Goal: Task Accomplishment & Management: Manage account settings

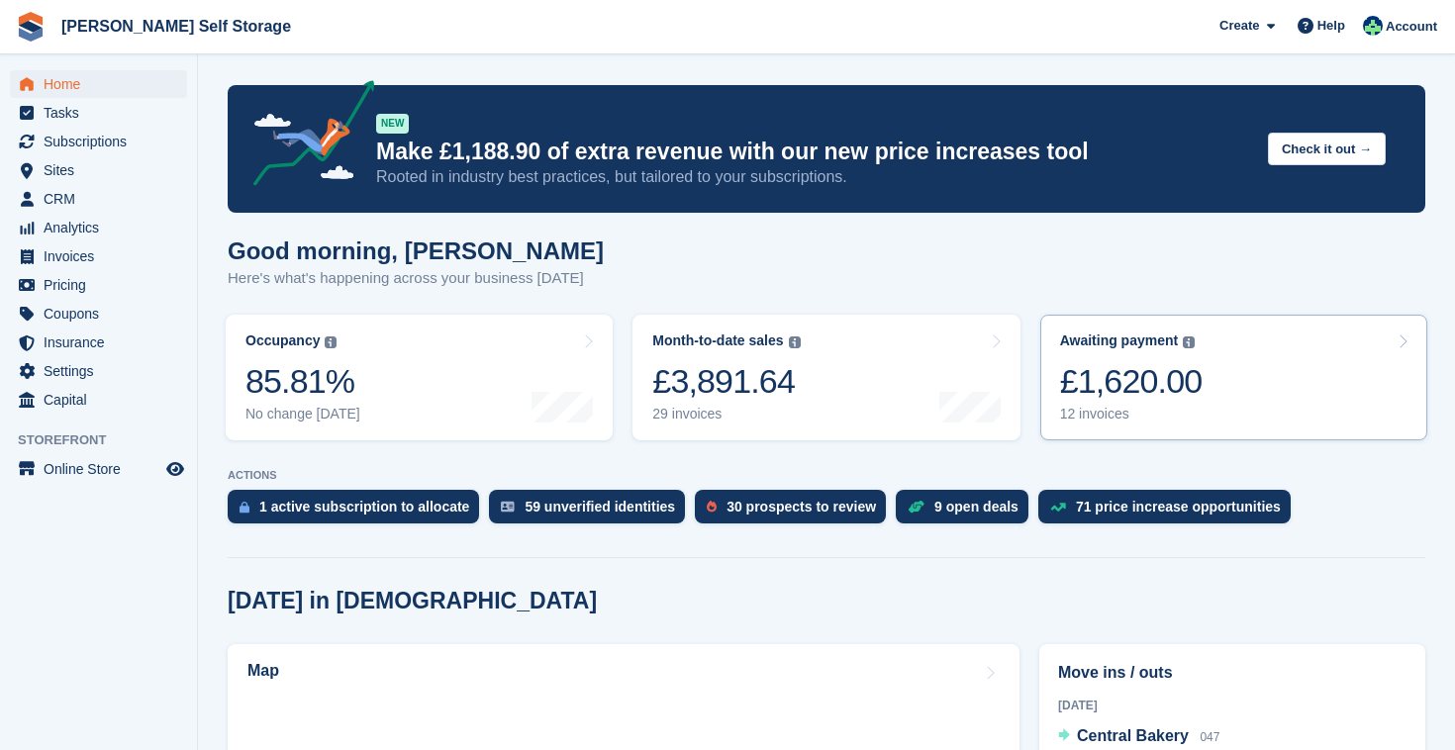
click at [1181, 368] on div "£1,620.00" at bounding box center [1131, 381] width 143 height 41
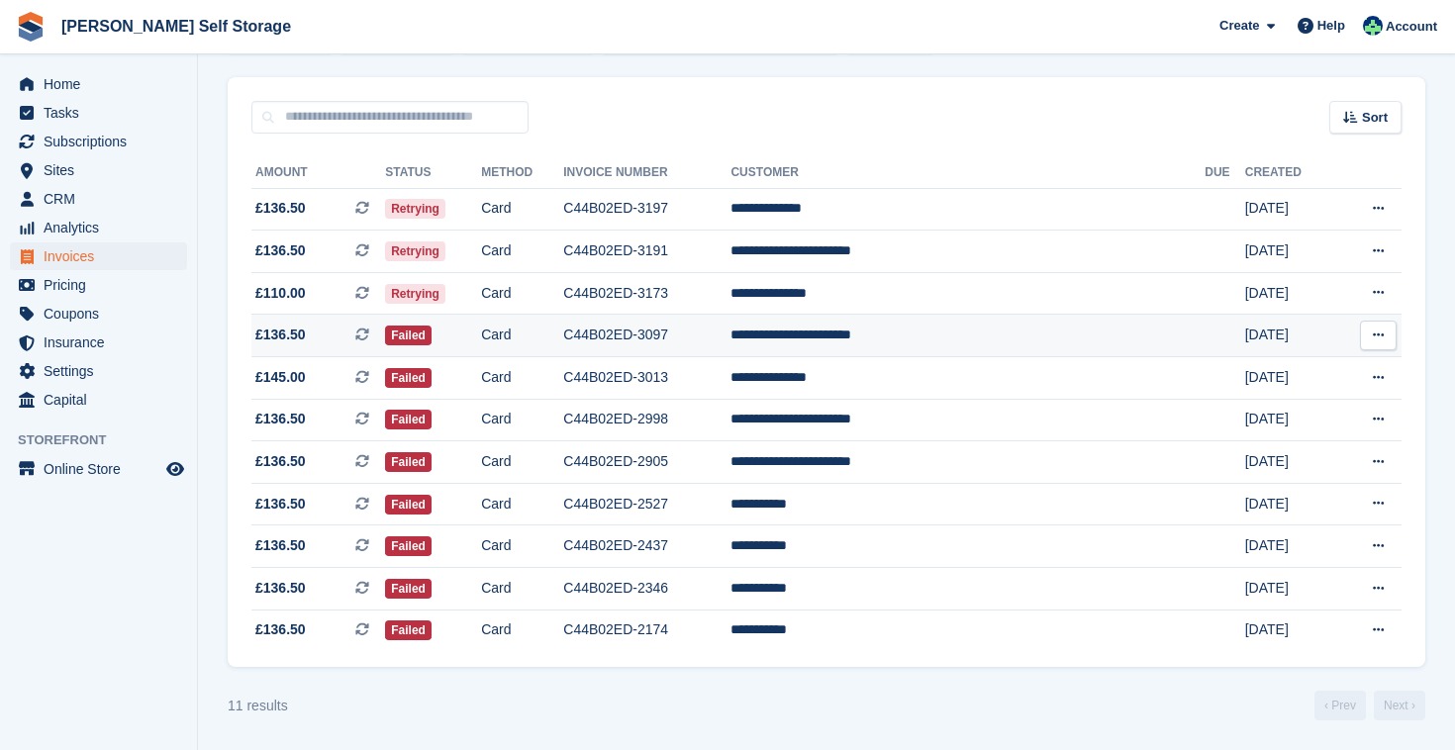
scroll to position [154, 0]
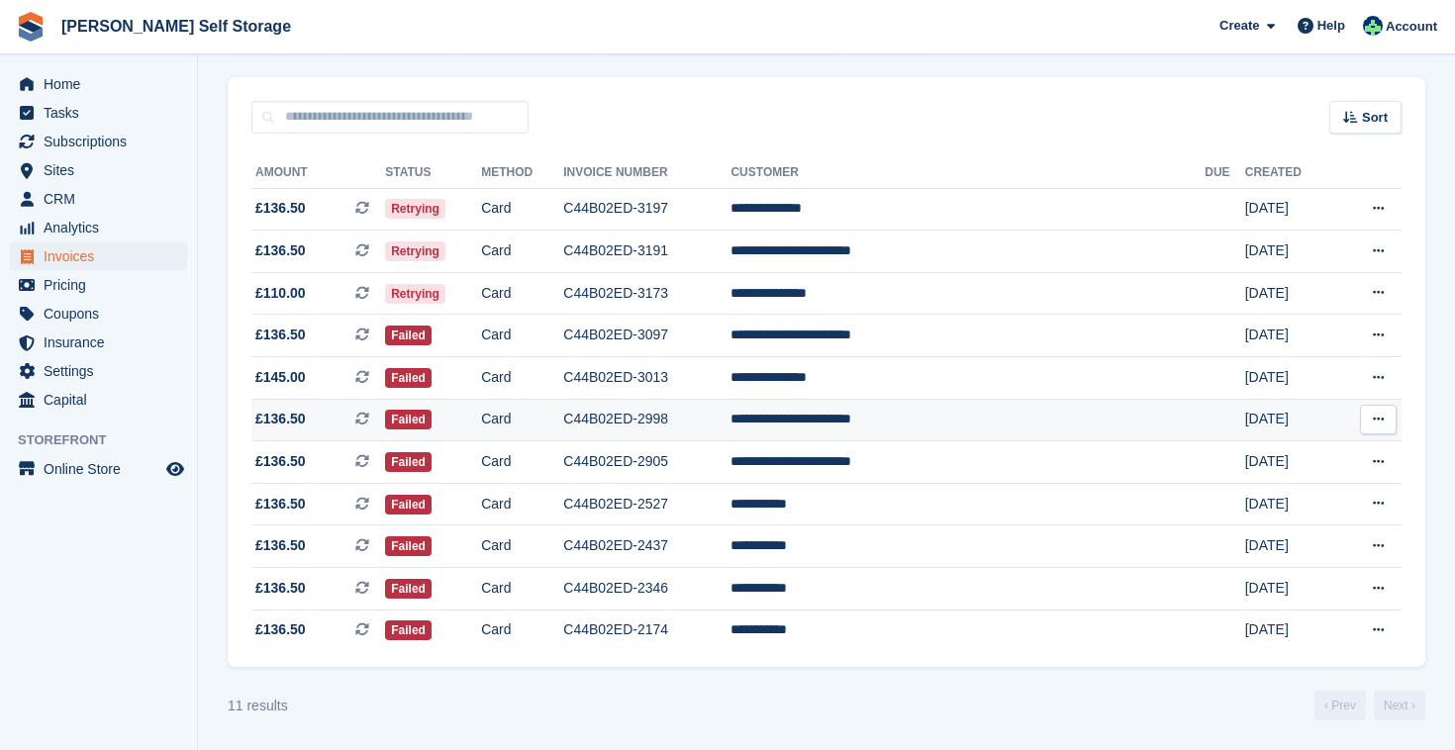
click at [1038, 408] on td "**********" at bounding box center [967, 420] width 474 height 43
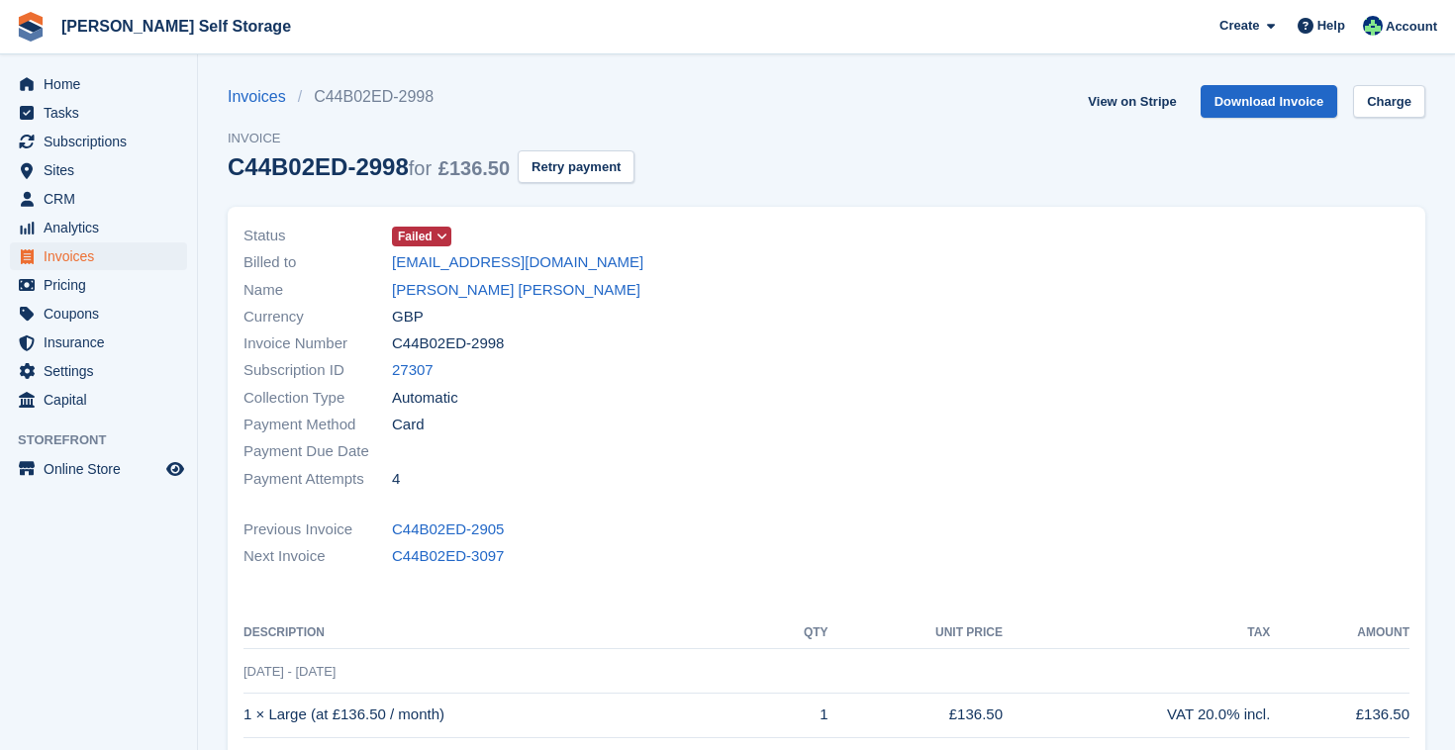
click at [446, 235] on icon at bounding box center [441, 237] width 11 height 12
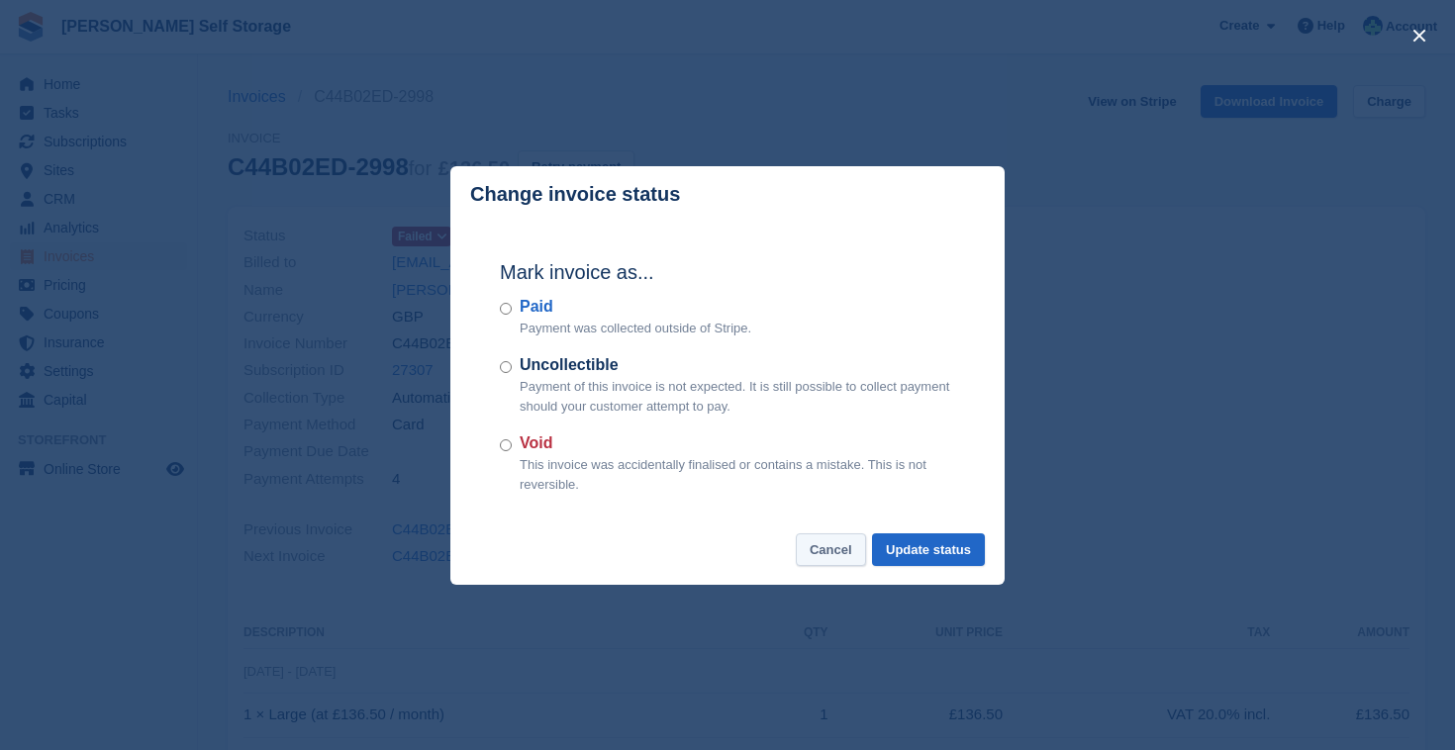
click at [824, 546] on button "Cancel" at bounding box center [831, 549] width 70 height 33
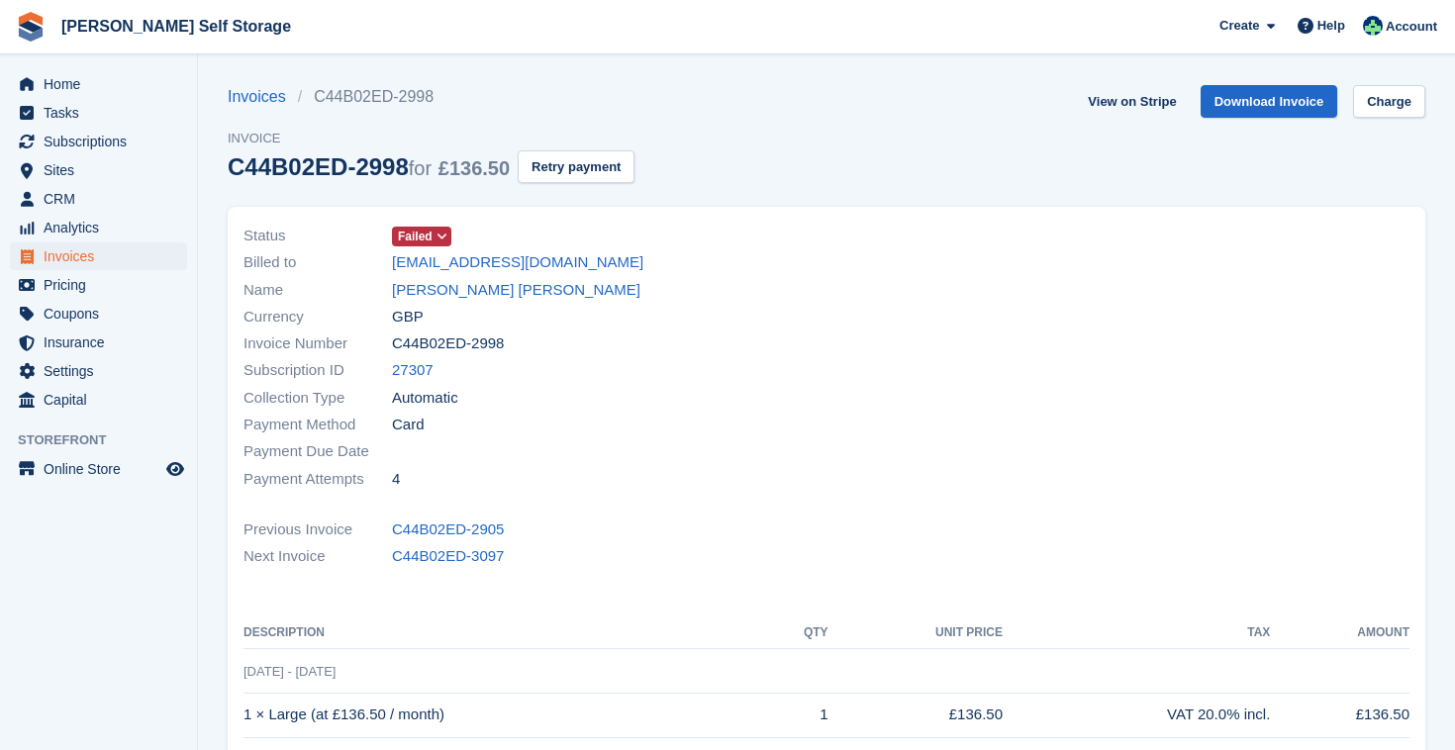
click at [41, 23] on img at bounding box center [31, 27] width 30 height 30
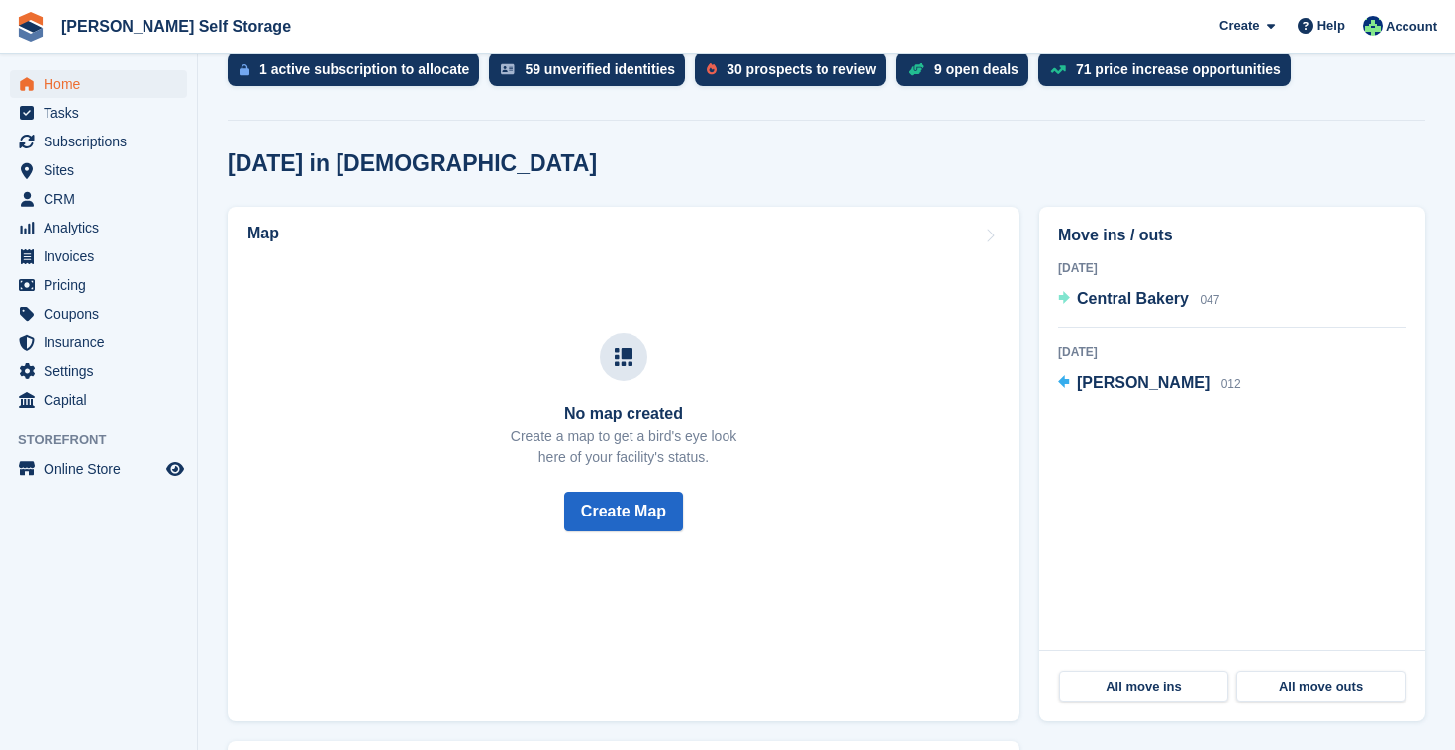
scroll to position [438, 0]
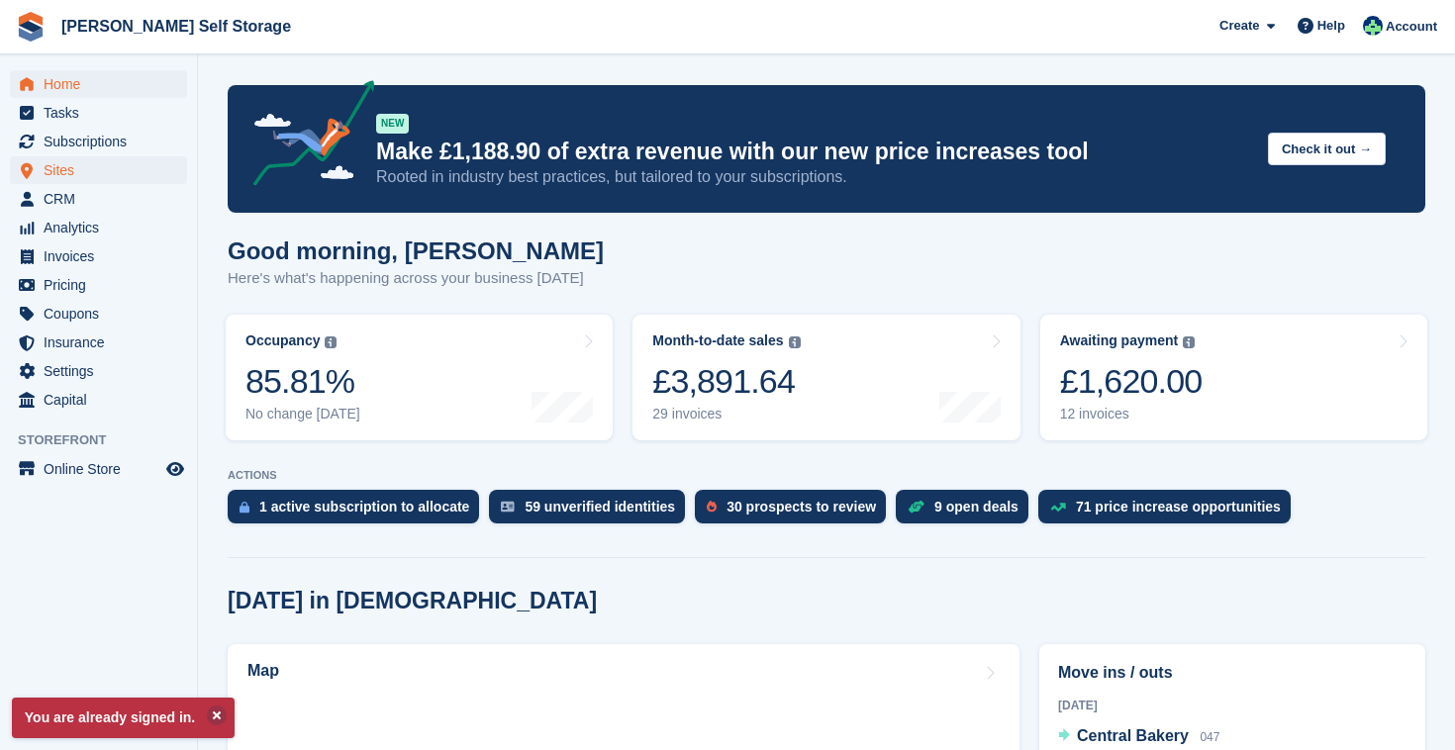
click at [86, 168] on span "Sites" at bounding box center [103, 170] width 119 height 28
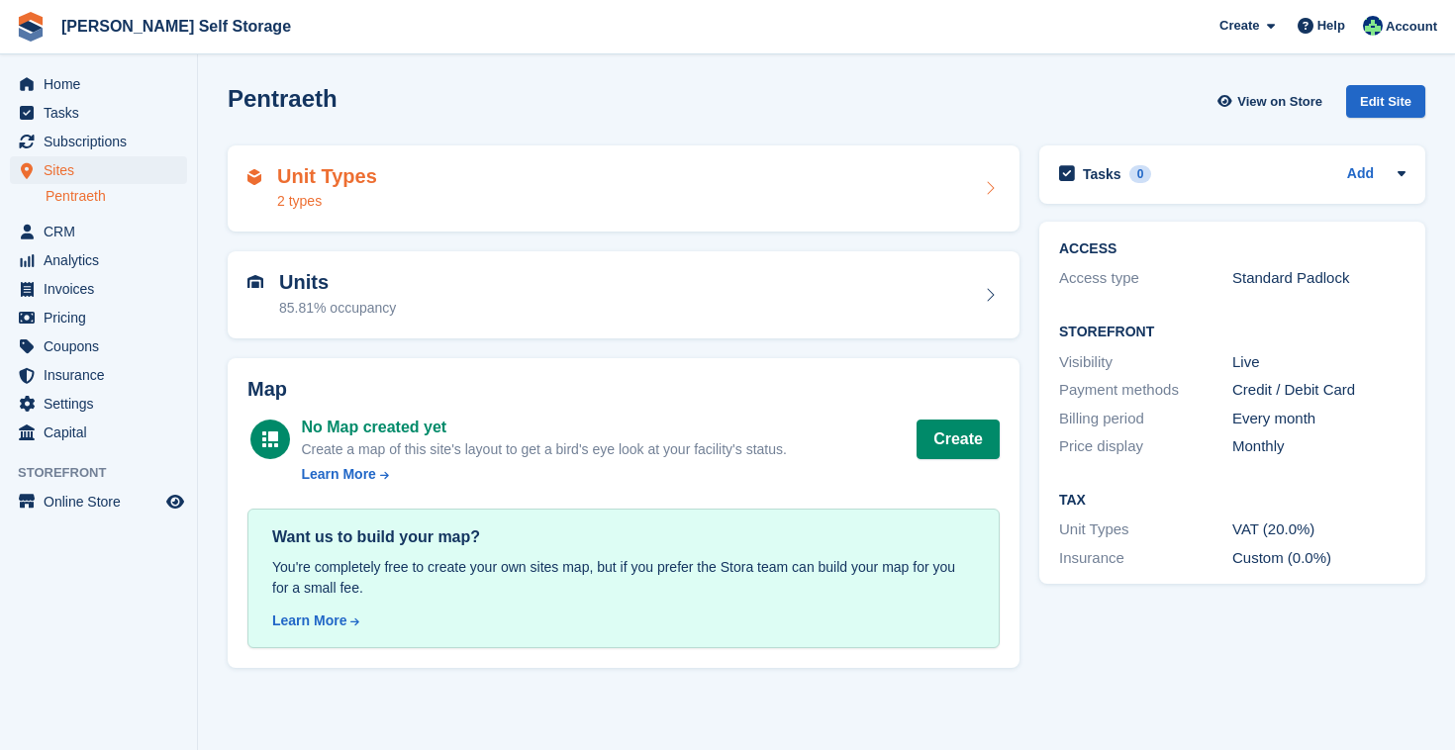
click at [563, 184] on div "Unit Types 2 types" at bounding box center [623, 189] width 752 height 48
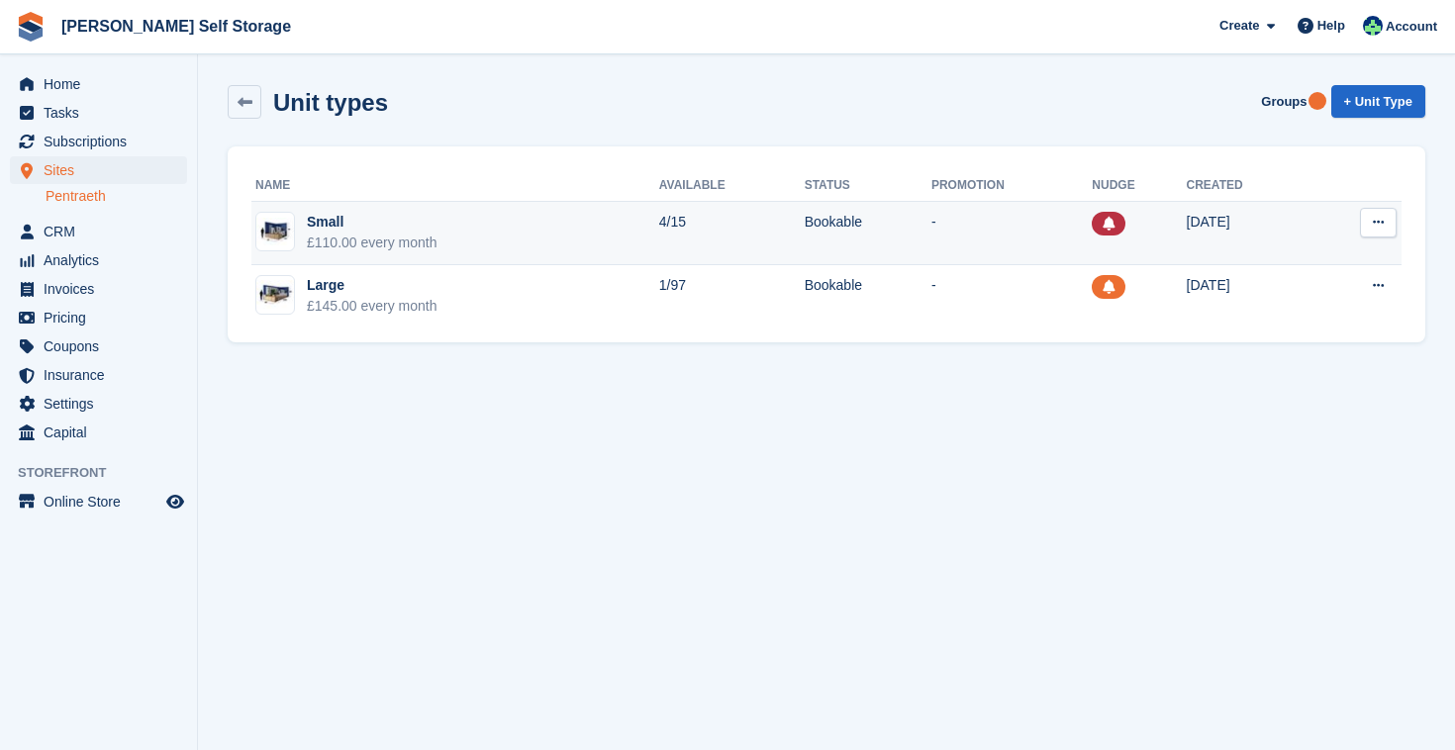
click at [548, 235] on td "Small £110.00 every month" at bounding box center [455, 233] width 408 height 63
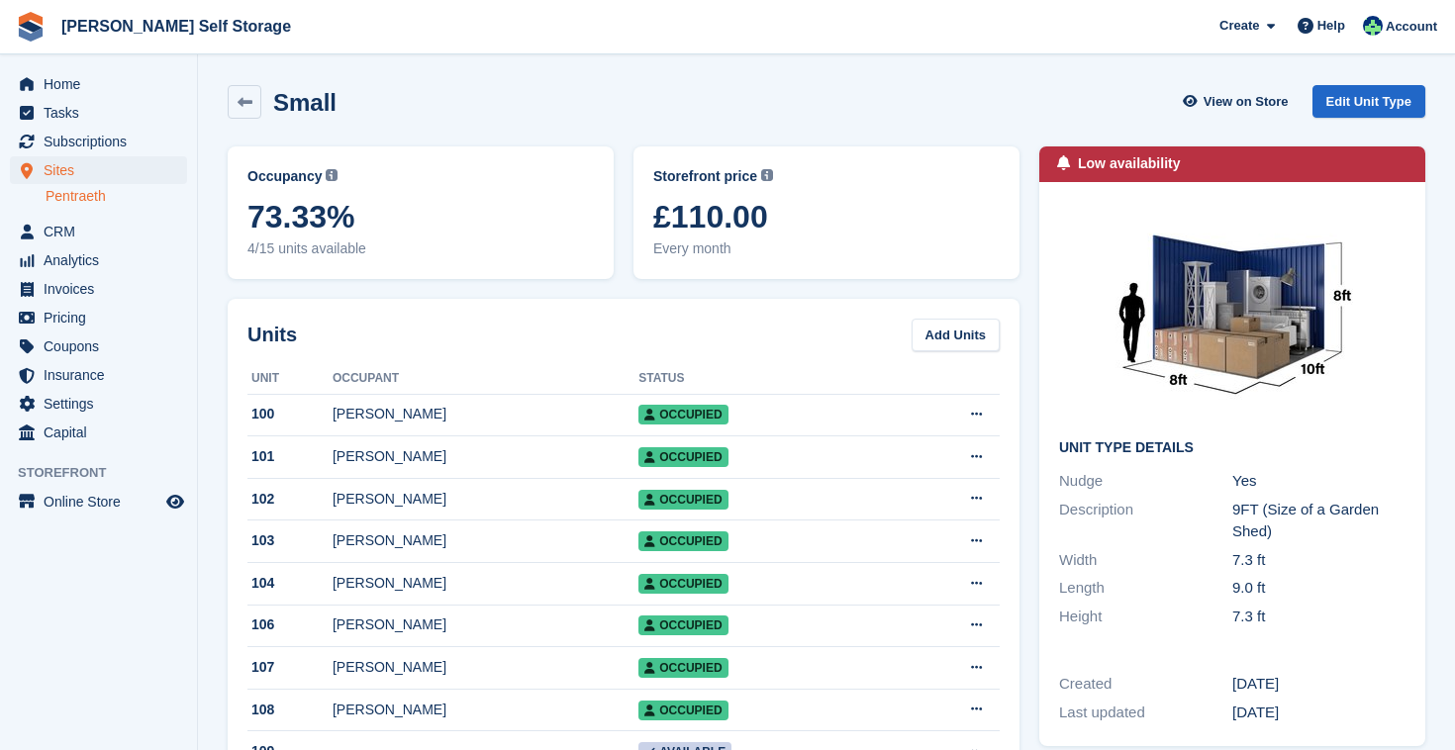
click at [832, 258] on span "Every month" at bounding box center [826, 249] width 346 height 21
click at [751, 225] on span "£110.00" at bounding box center [826, 217] width 346 height 36
click at [1372, 101] on link "Edit Unit Type" at bounding box center [1368, 101] width 113 height 33
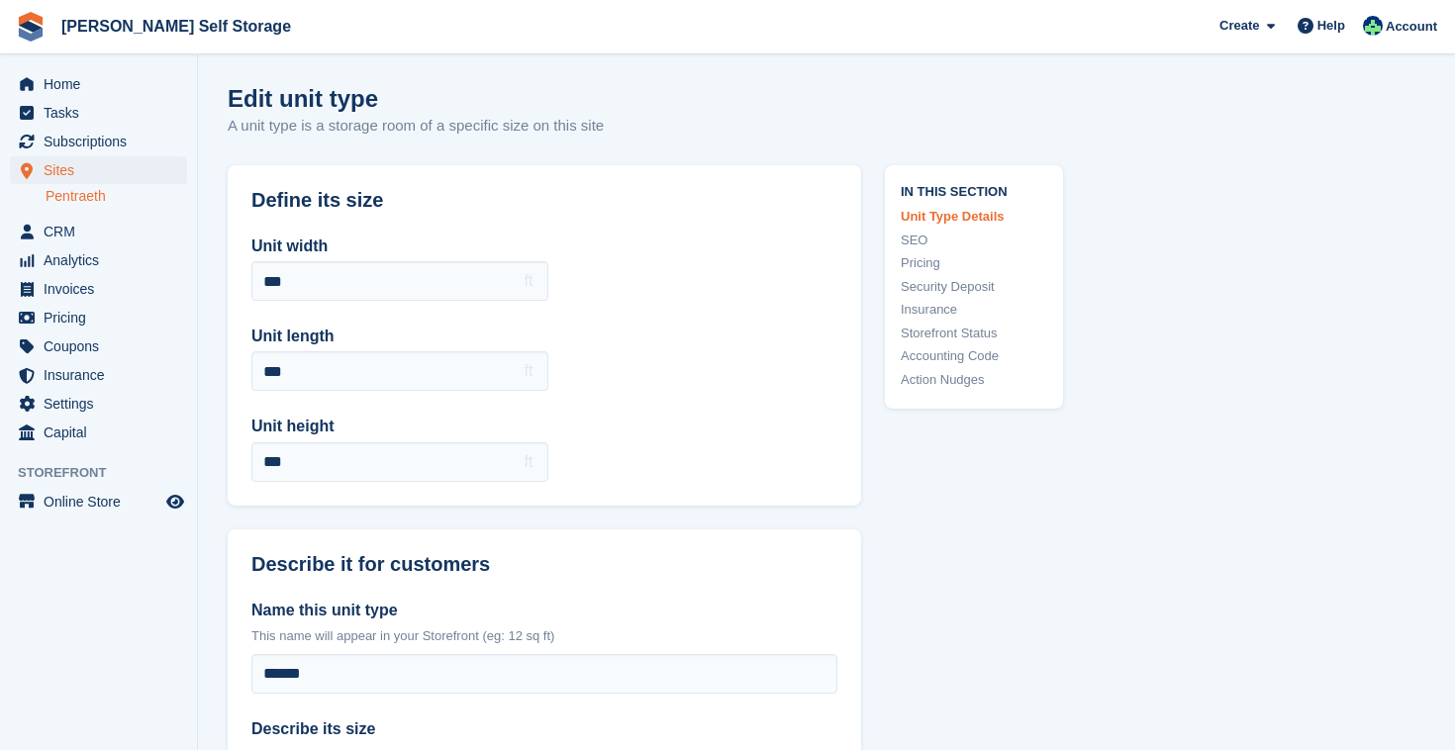
click at [938, 259] on link "Pricing" at bounding box center [974, 263] width 146 height 20
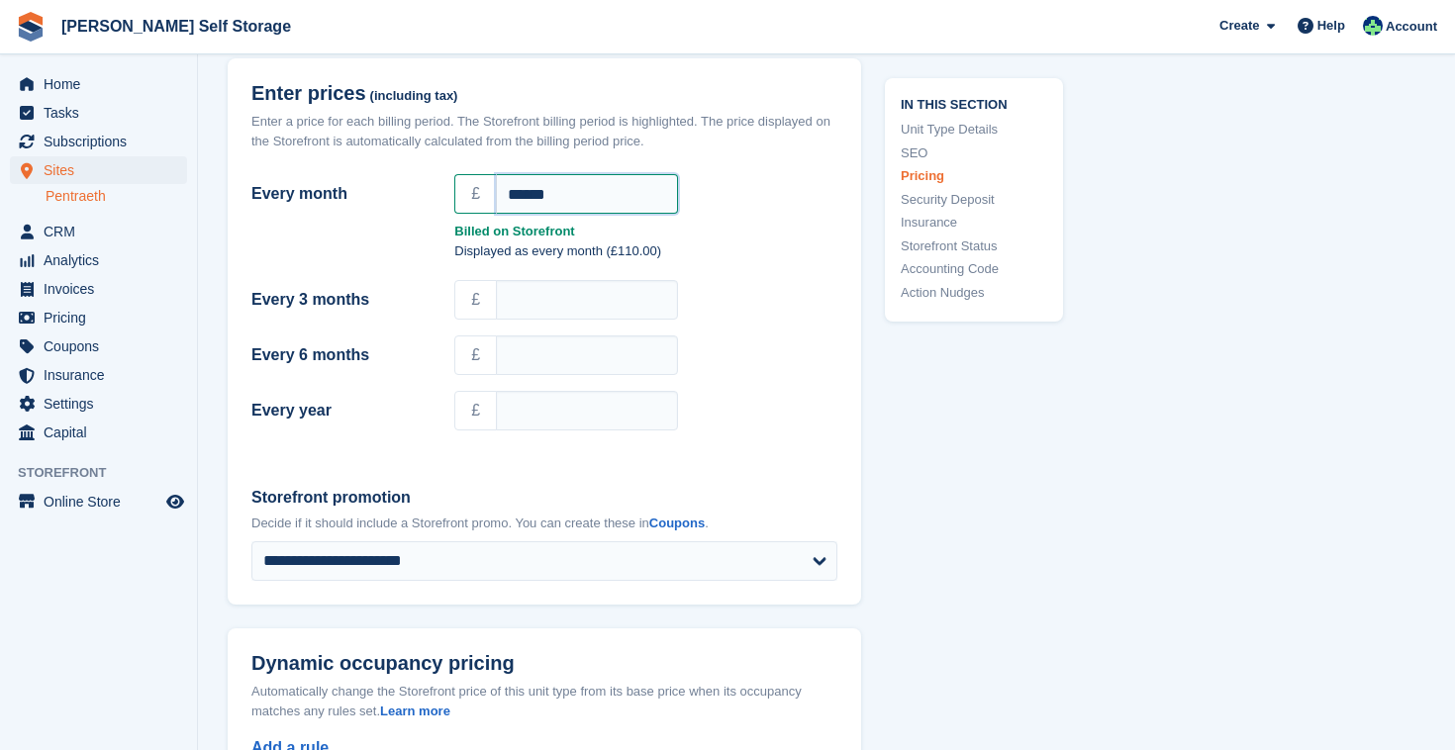
click at [581, 196] on input "******" at bounding box center [587, 194] width 182 height 40
type input "*"
type input "******"
click at [774, 246] on p "Displayed as every month (£110.00)" at bounding box center [645, 252] width 383 height 20
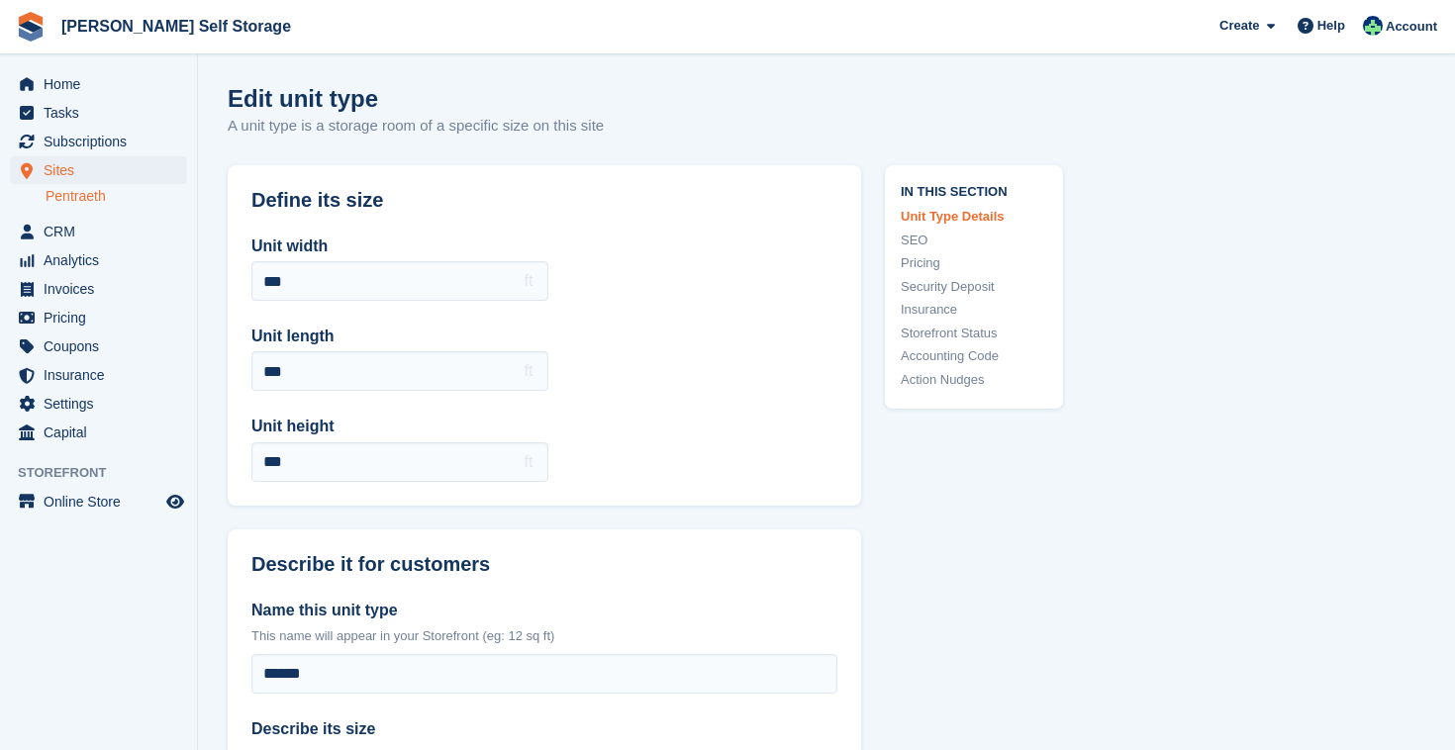
scroll to position [0, 0]
click at [72, 92] on span "Home" at bounding box center [103, 84] width 119 height 28
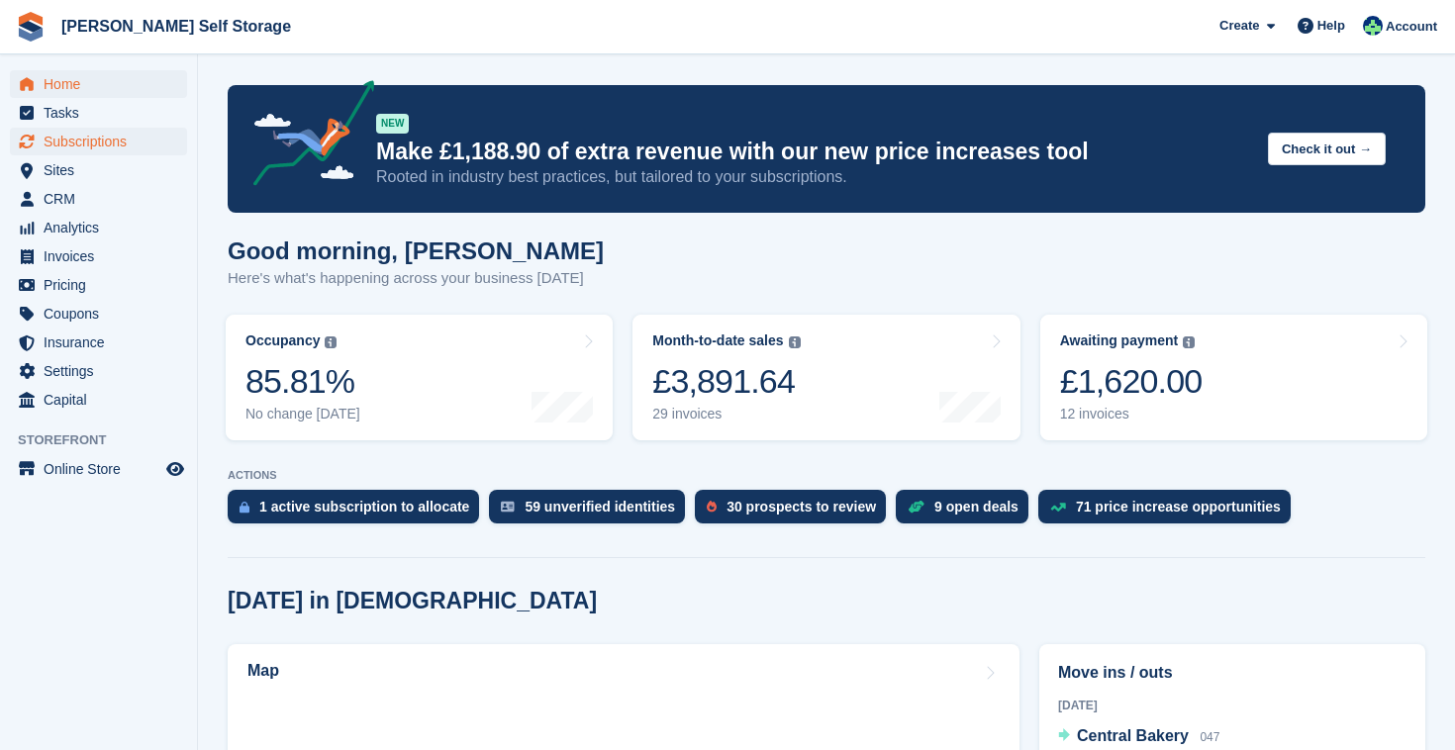
click at [106, 142] on span "Subscriptions" at bounding box center [103, 142] width 119 height 28
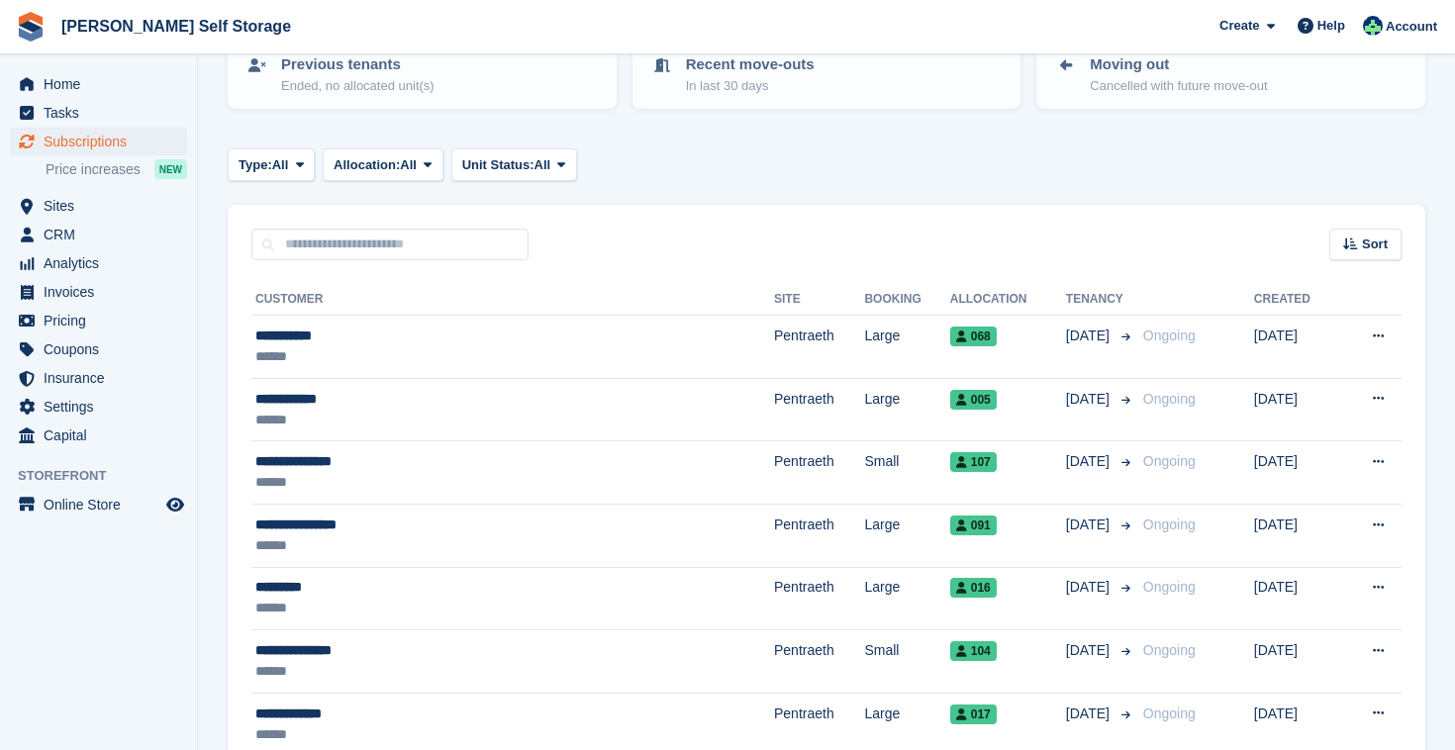
scroll to position [235, 0]
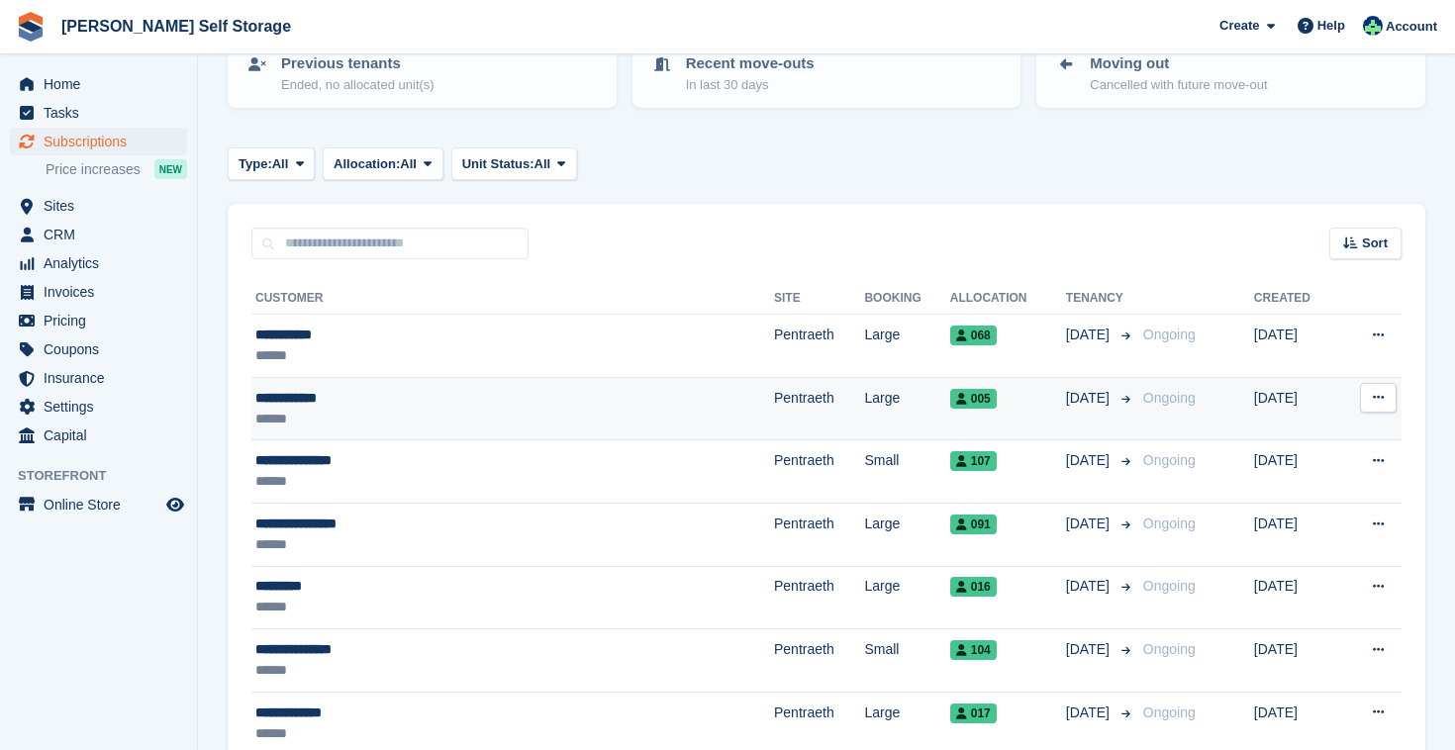
click at [484, 410] on div "******" at bounding box center [426, 419] width 343 height 21
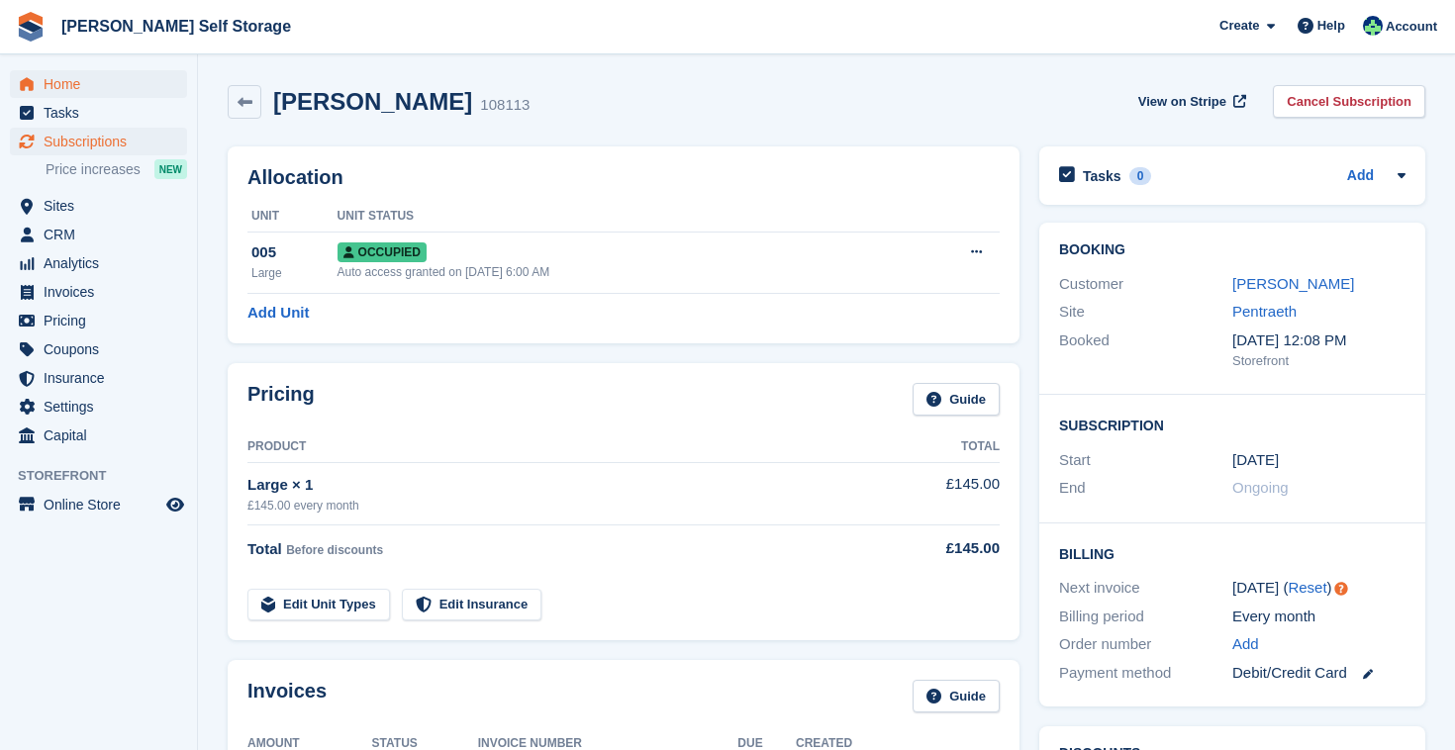
click at [75, 80] on span "Home" at bounding box center [103, 84] width 119 height 28
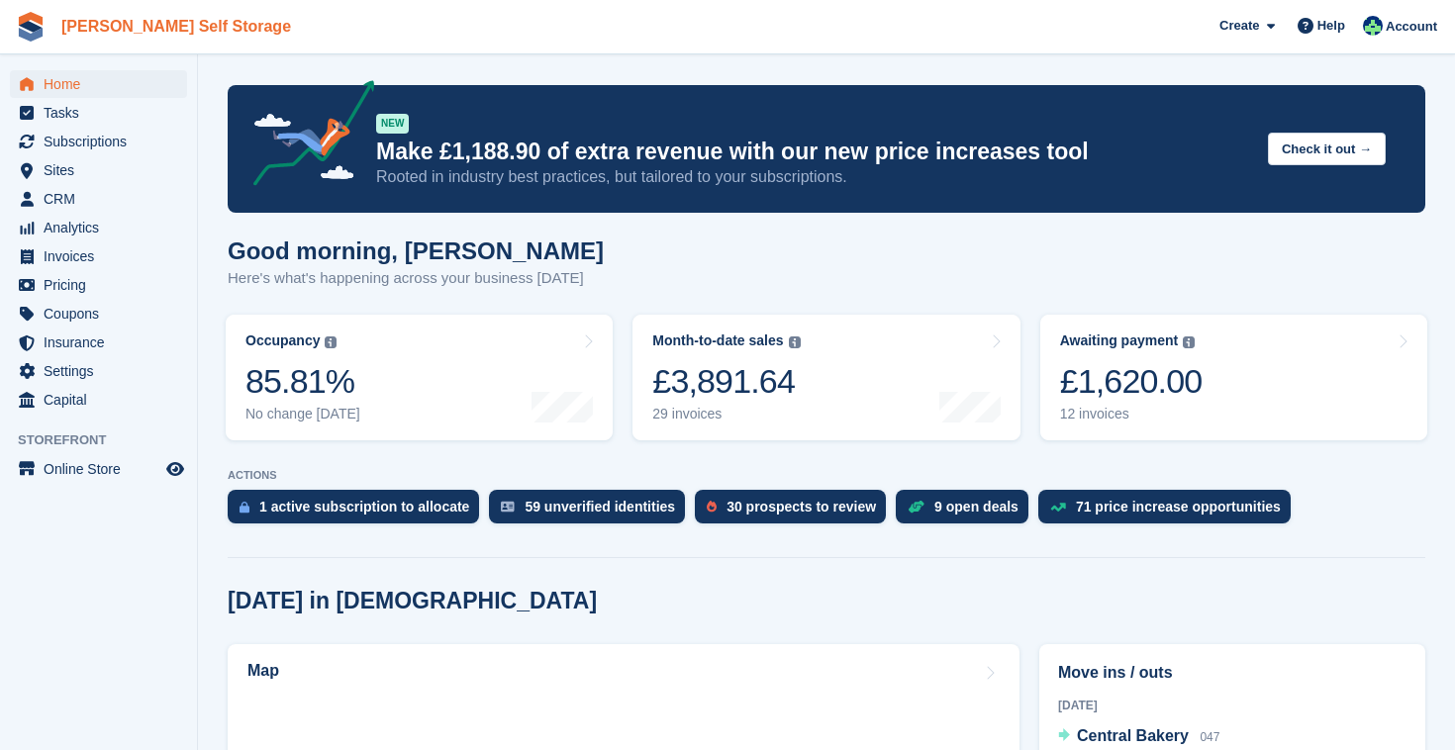
click at [61, 28] on link "[PERSON_NAME] Self Storage" at bounding box center [175, 26] width 245 height 33
